Goal: Task Accomplishment & Management: Manage account settings

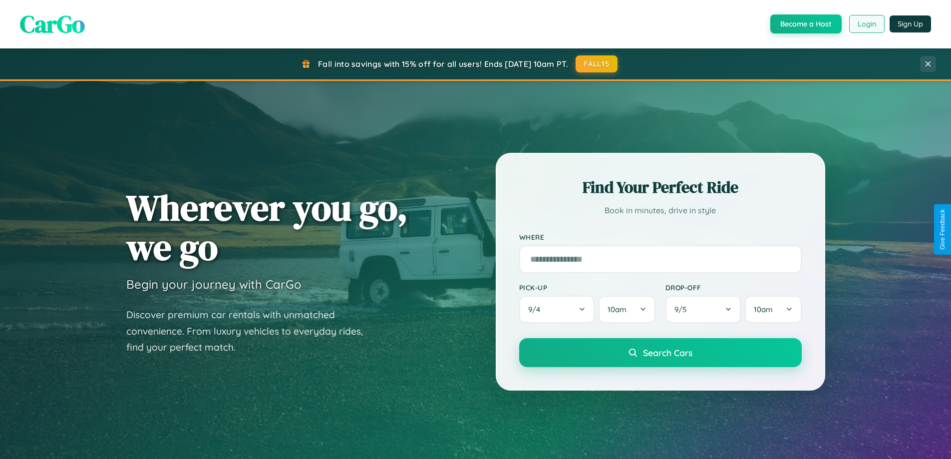
click at [866, 24] on button "Login" at bounding box center [866, 24] width 35 height 18
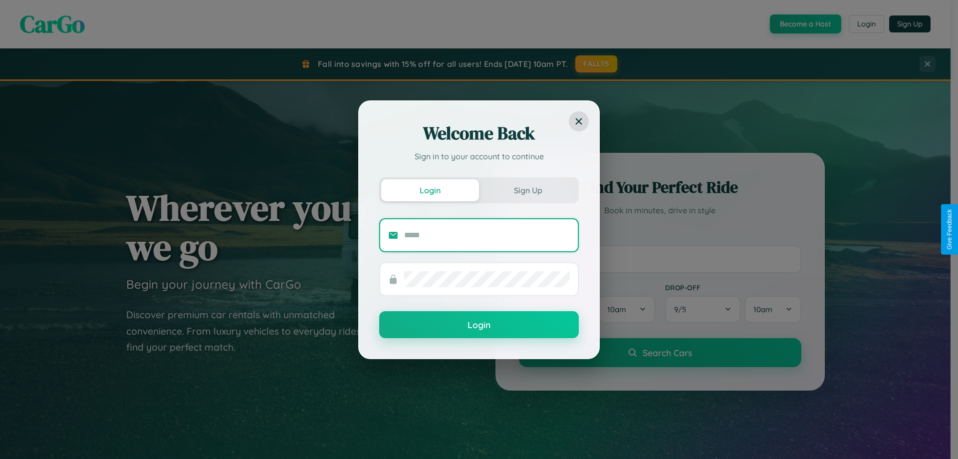
click at [487, 235] on input "text" at bounding box center [487, 235] width 166 height 16
type input "**********"
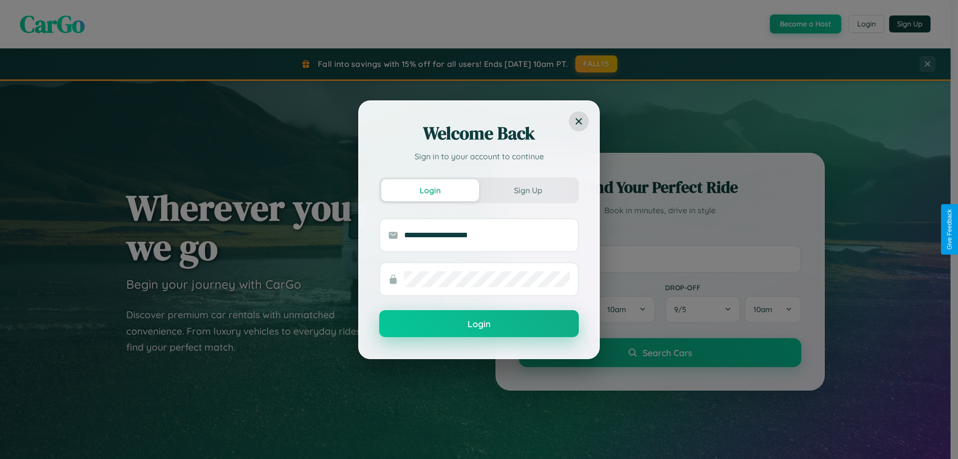
click at [479, 324] on button "Login" at bounding box center [479, 323] width 200 height 27
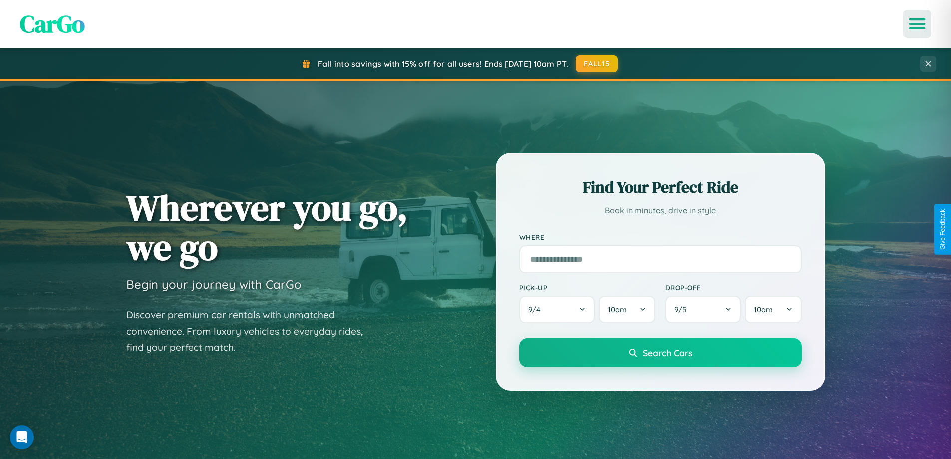
click at [917, 24] on icon "Open menu" at bounding box center [917, 23] width 14 height 9
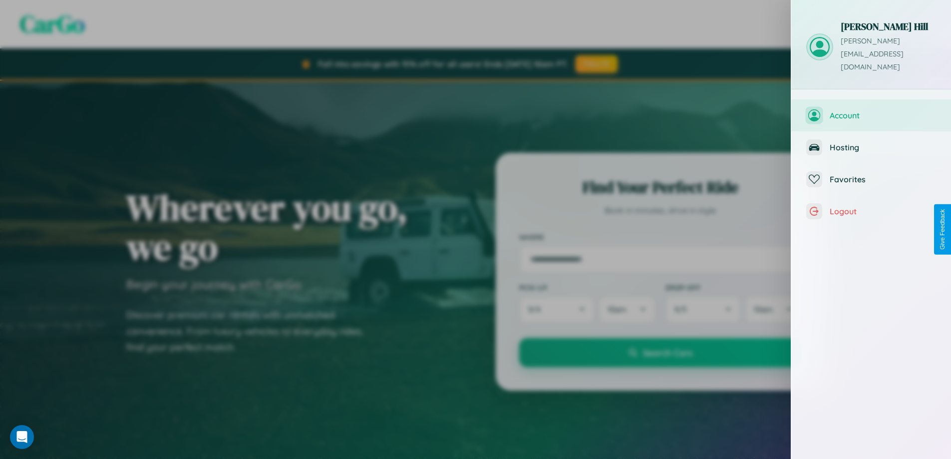
click at [871, 110] on span "Account" at bounding box center [882, 115] width 106 height 10
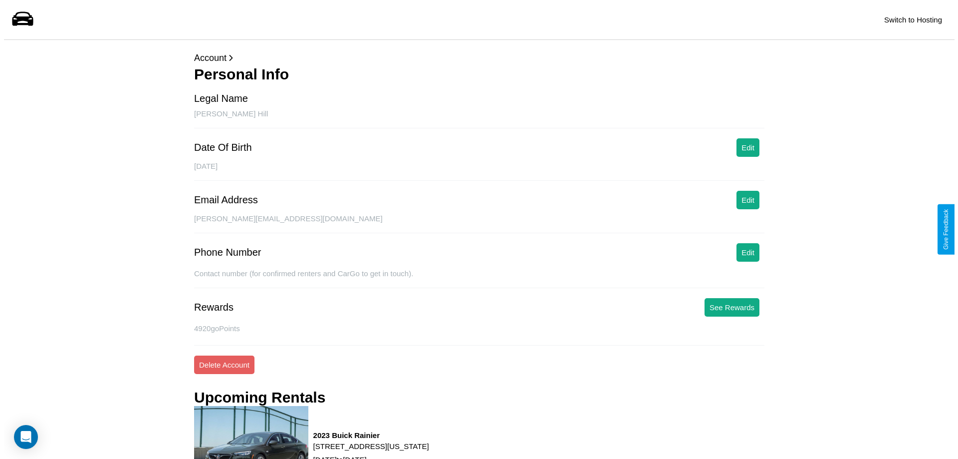
scroll to position [135, 0]
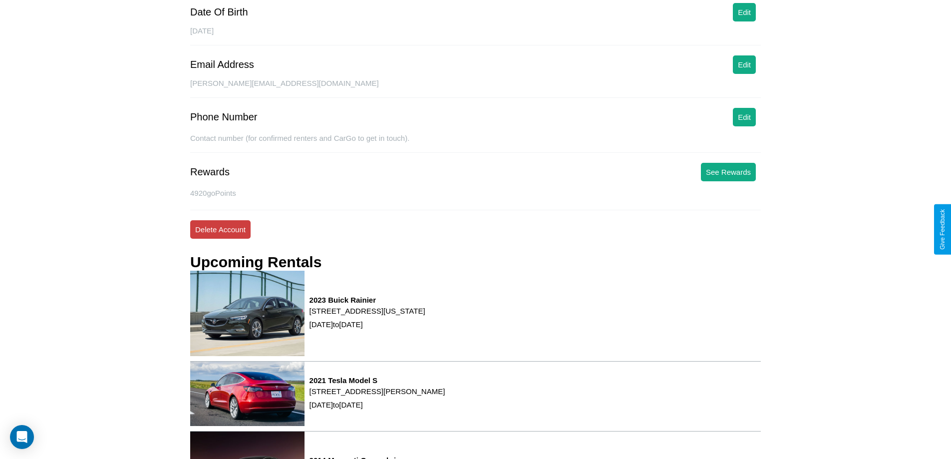
click at [220, 229] on button "Delete Account" at bounding box center [220, 229] width 60 height 18
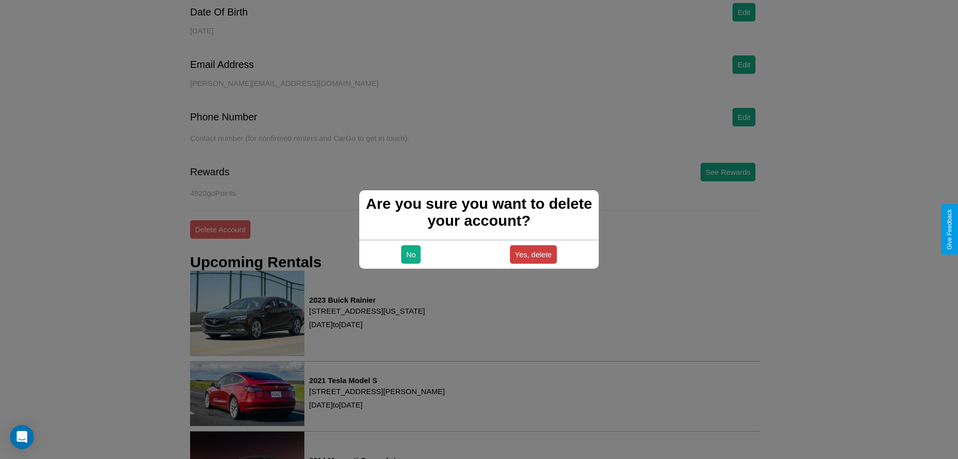
click at [533, 254] on button "Yes, delete" at bounding box center [533, 254] width 47 height 18
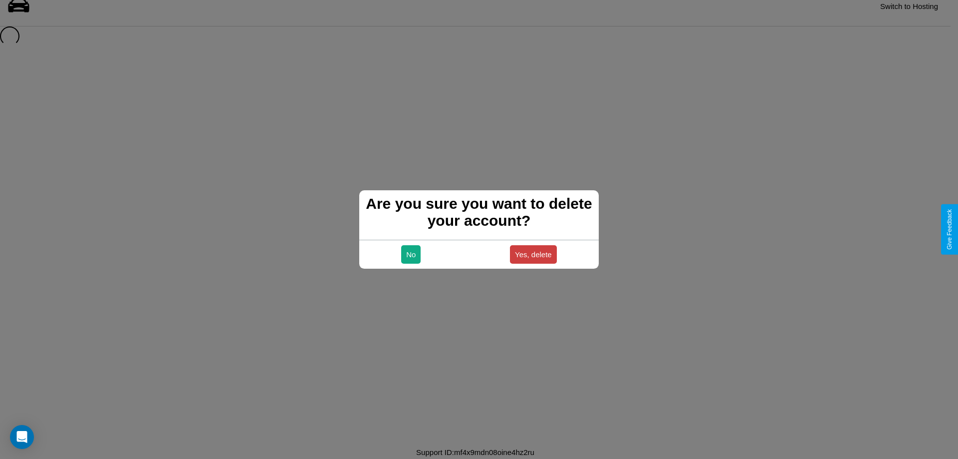
scroll to position [13, 0]
